Goal: Navigation & Orientation: Find specific page/section

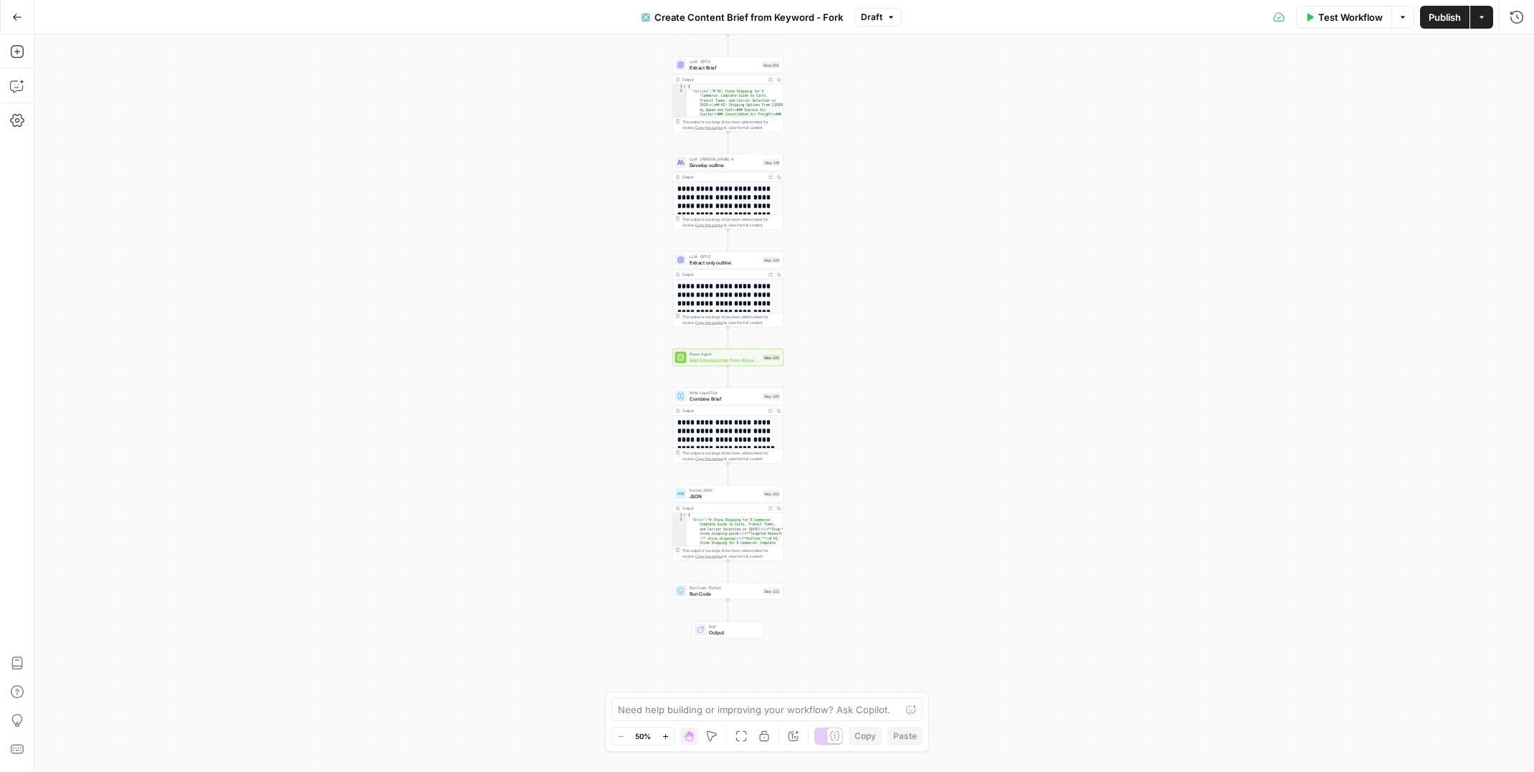
click at [931, 353] on div "Workflow Set Inputs Inputs Google Search Perform Google Search Step 51 Output E…" at bounding box center [784, 403] width 1500 height 738
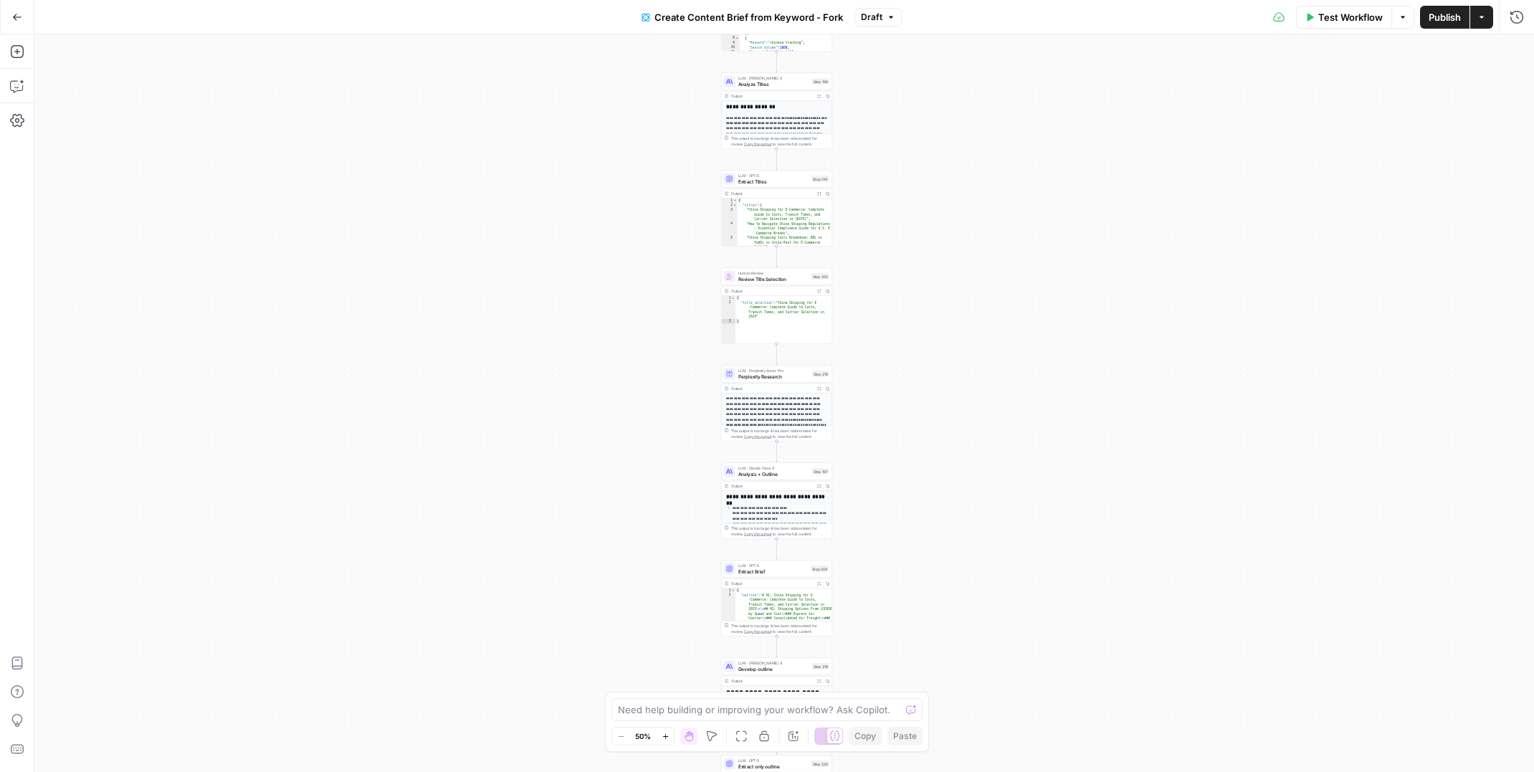
drag, startPoint x: 899, startPoint y: 229, endPoint x: 928, endPoint y: 253, distance: 37.6
click at [919, 413] on div "Workflow Set Inputs Inputs Google Search Perform Google Search Step 51 Output E…" at bounding box center [784, 403] width 1500 height 738
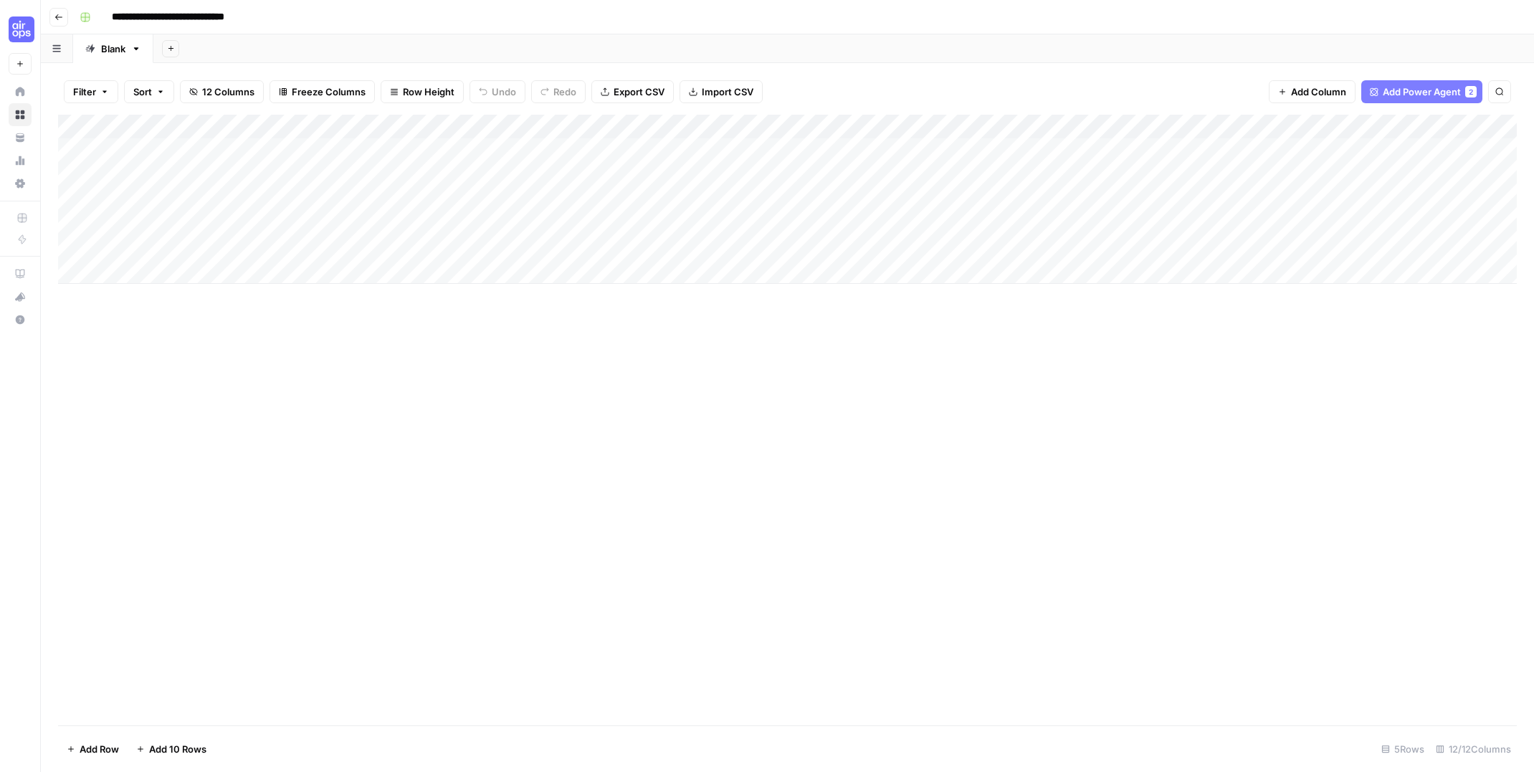
click at [65, 16] on button "Go back" at bounding box center [58, 17] width 19 height 19
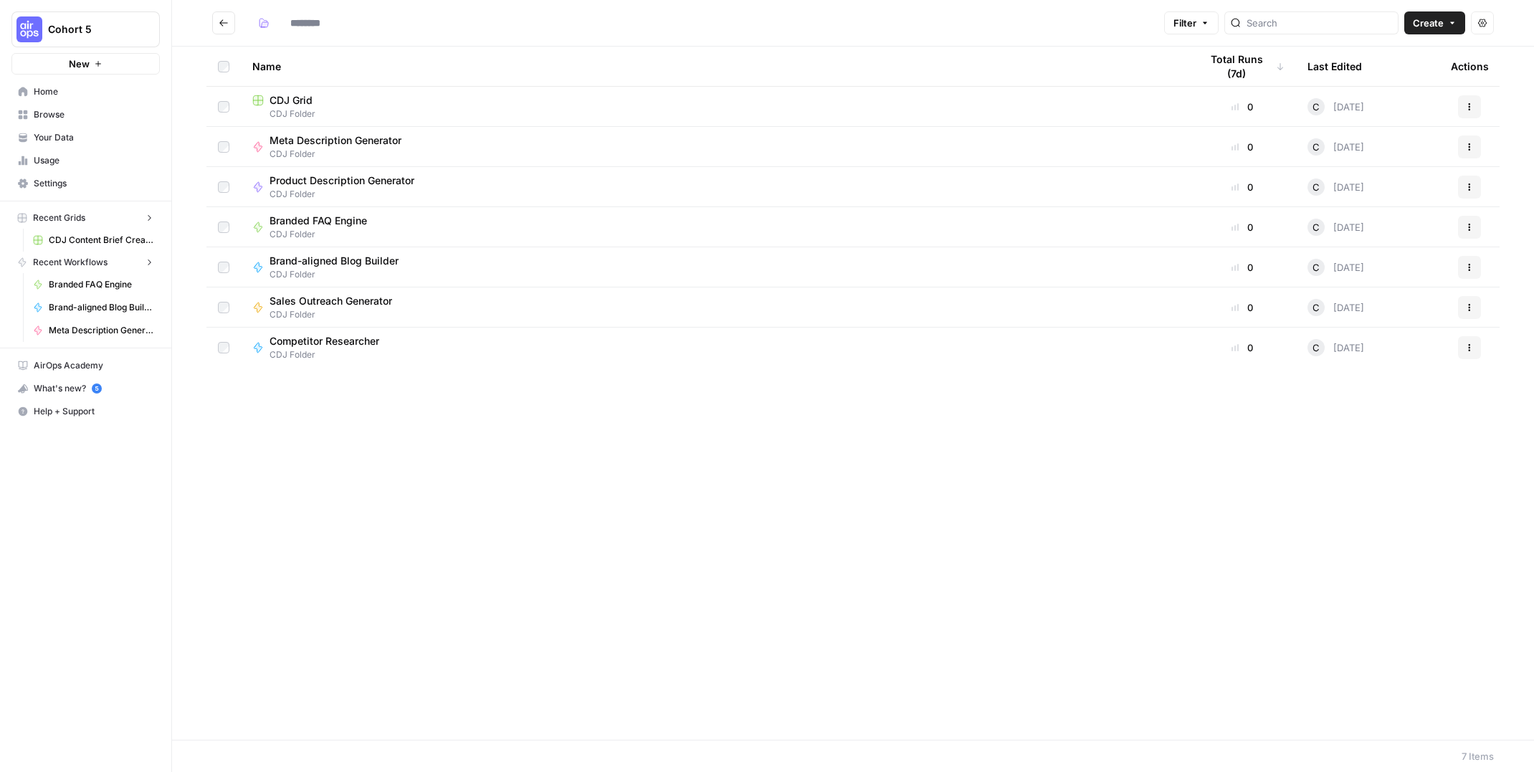
type input "**********"
click at [20, 25] on img "Workspace: Cohort 5" at bounding box center [29, 29] width 26 height 26
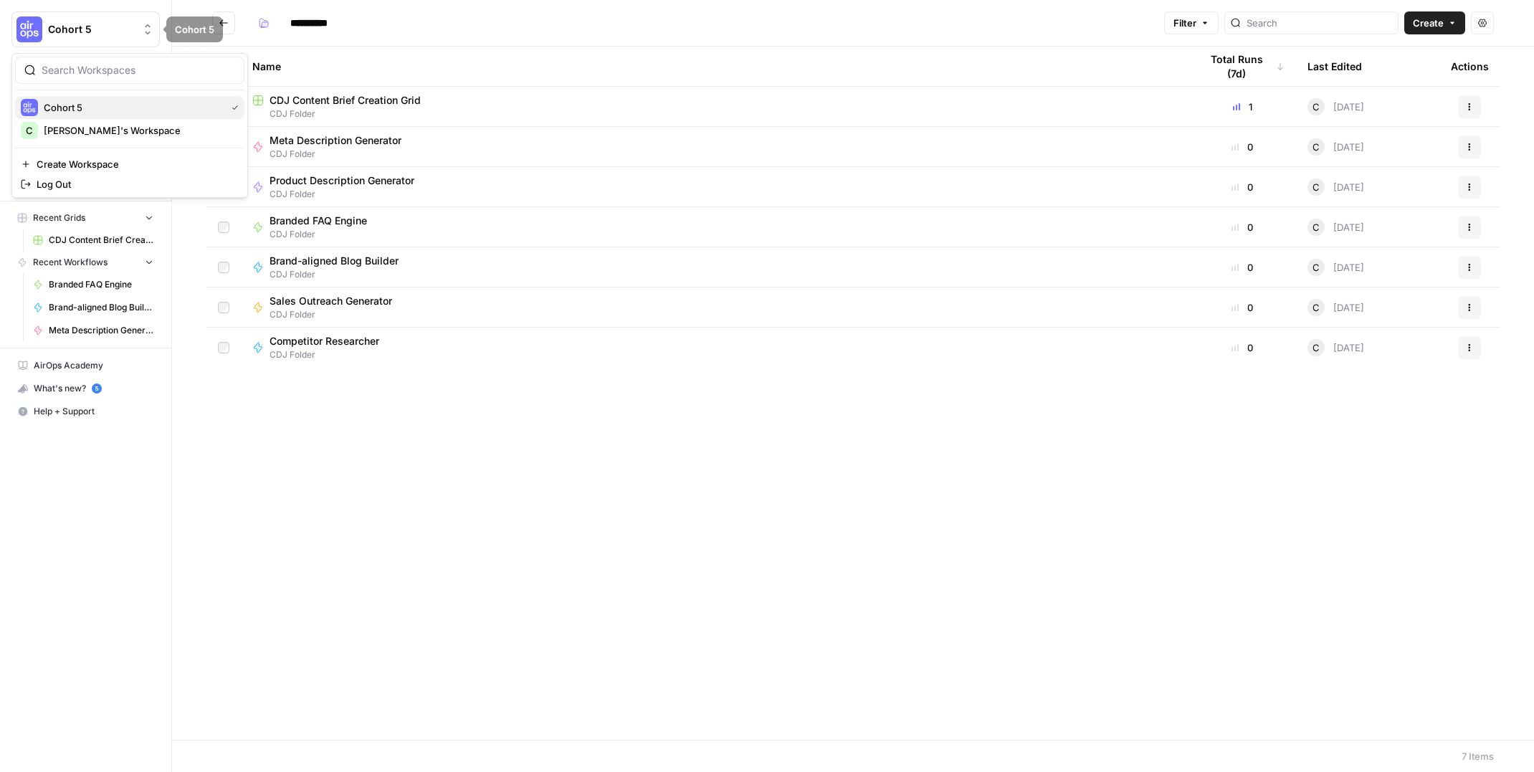
click at [57, 108] on span "Cohort 5" at bounding box center [132, 107] width 176 height 14
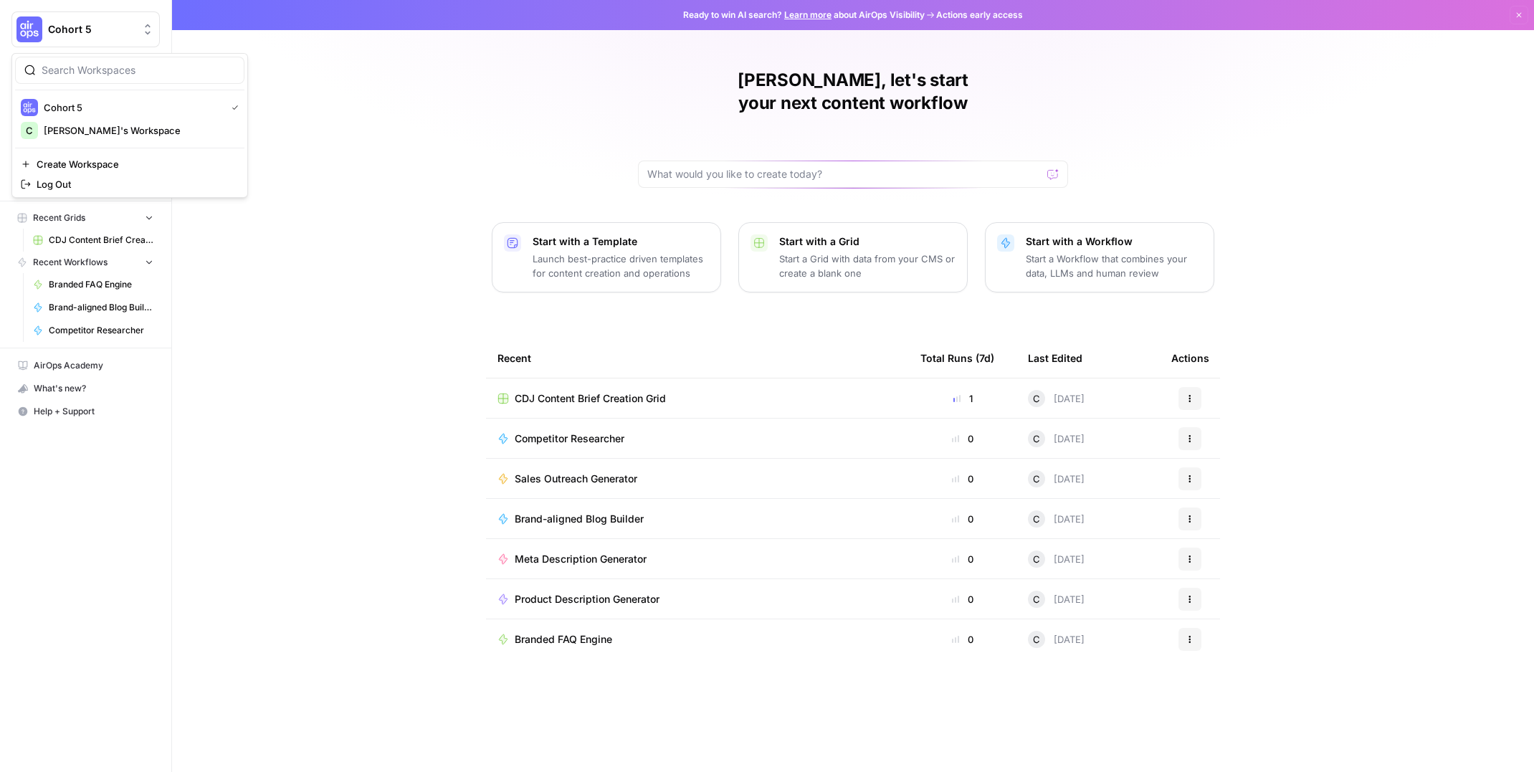
click at [81, 25] on span "Cohort 5" at bounding box center [91, 29] width 87 height 14
click at [71, 131] on span "[PERSON_NAME]'s Workspace" at bounding box center [138, 130] width 189 height 14
